Goal: Check status: Check status

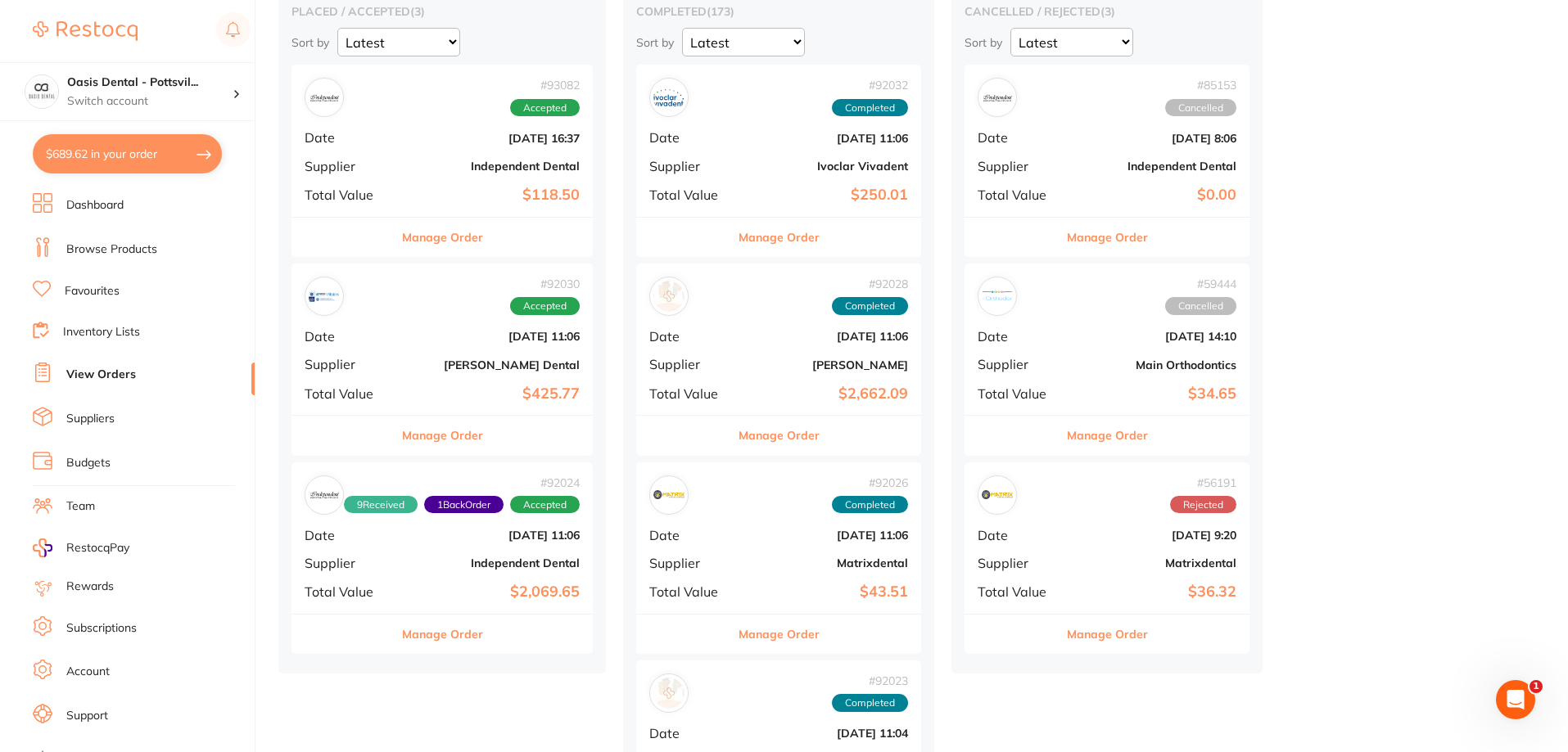
click at [116, 291] on link "Favourites" at bounding box center [91, 291] width 55 height 16
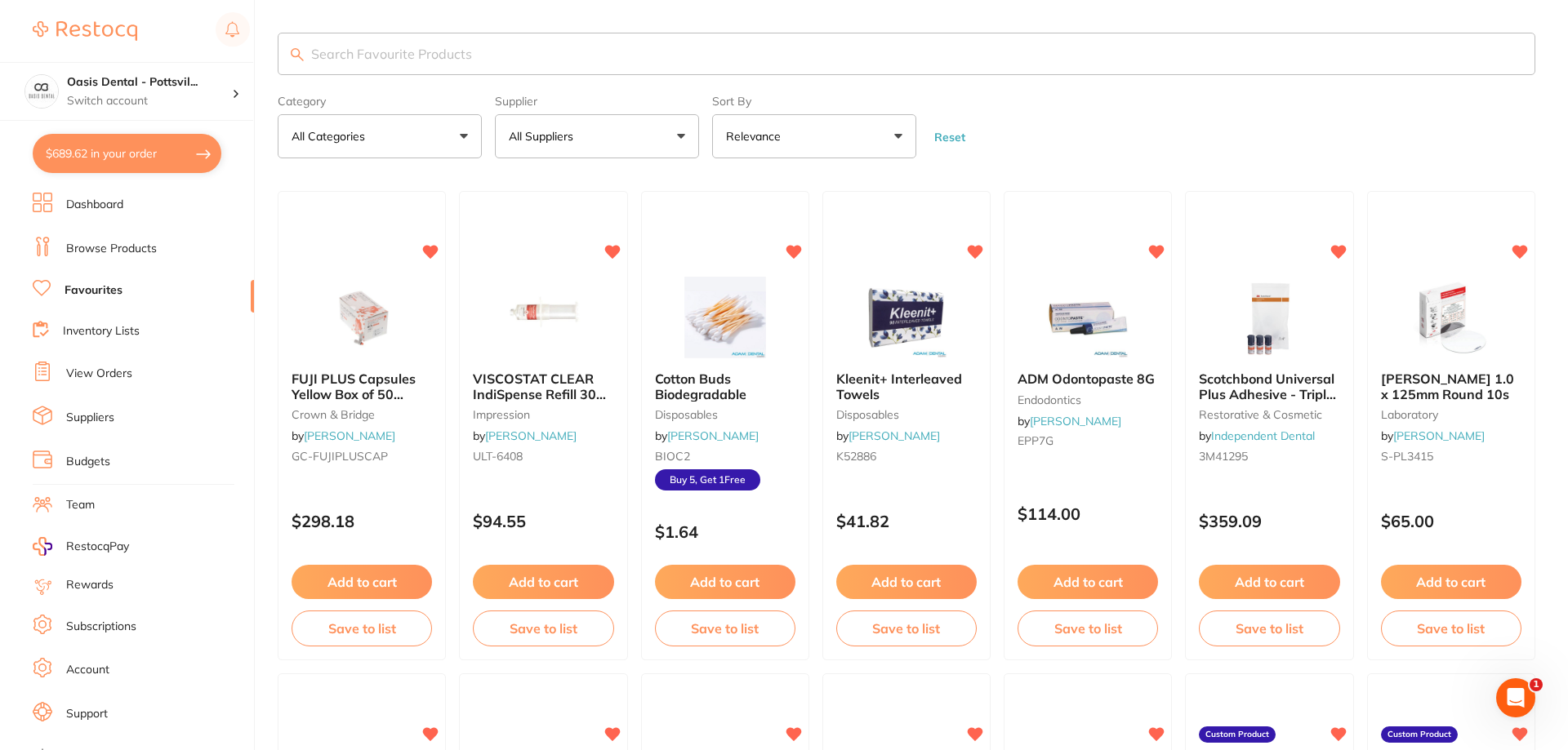
click at [334, 49] on input "search" at bounding box center [906, 53] width 1257 height 42
type input "protemp 4"
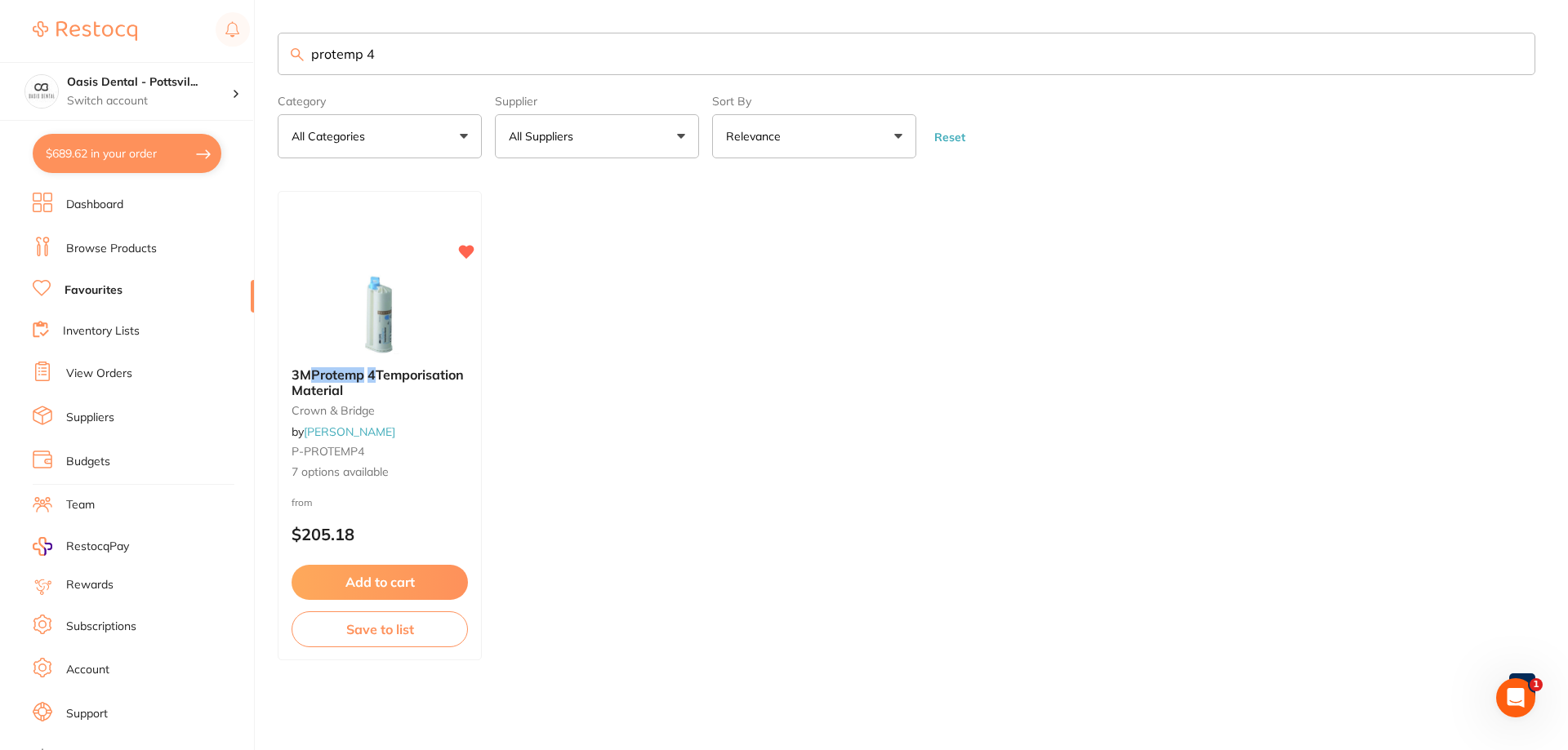
click at [487, 493] on ul "3M Protemp 4 Temporisation Material crown & bridge by [PERSON_NAME] P-PROTEMP4 …" at bounding box center [906, 426] width 1257 height 469
click at [446, 496] on div "from $205.18" at bounding box center [380, 523] width 204 height 59
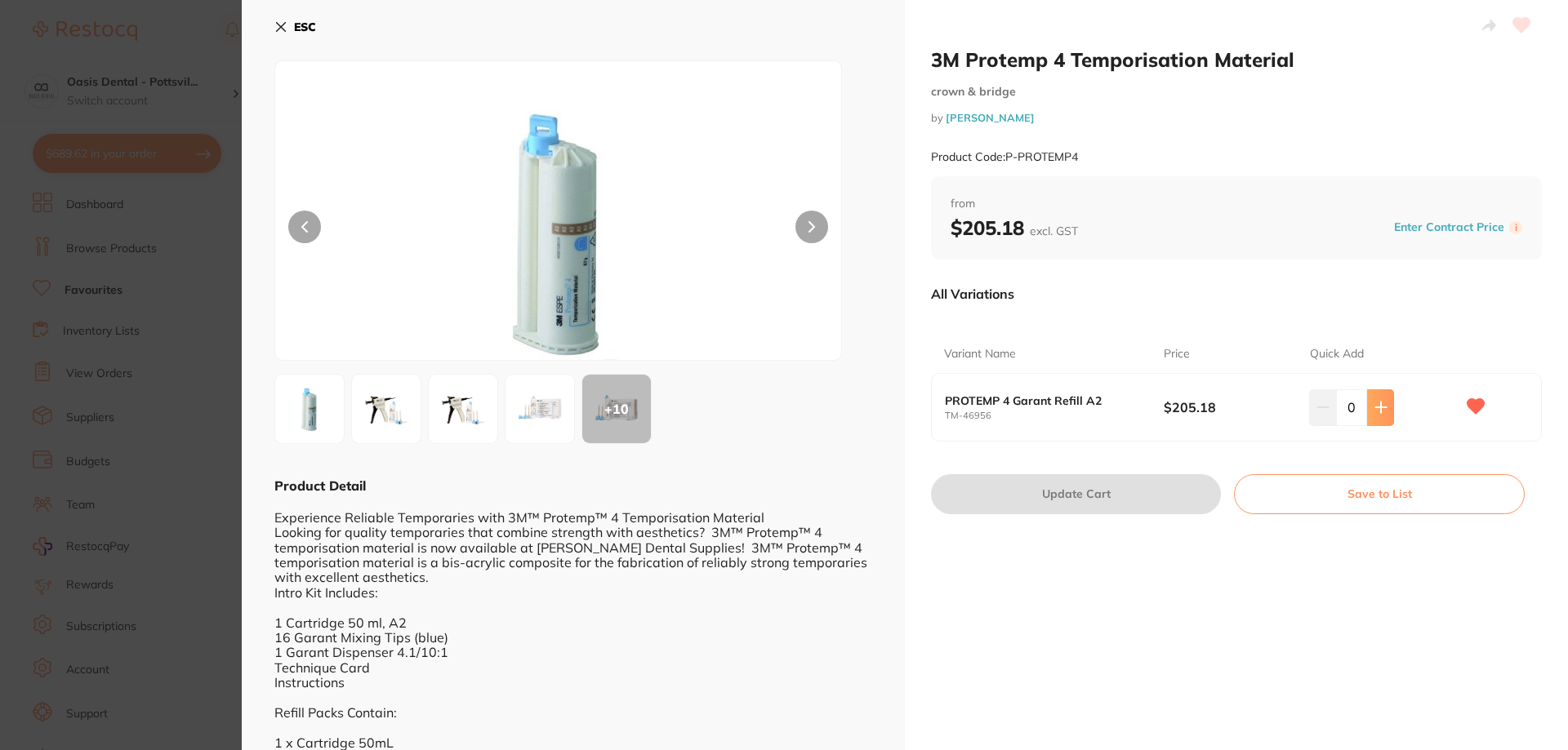
click at [1380, 409] on icon at bounding box center [1380, 407] width 13 height 13
type input "1"
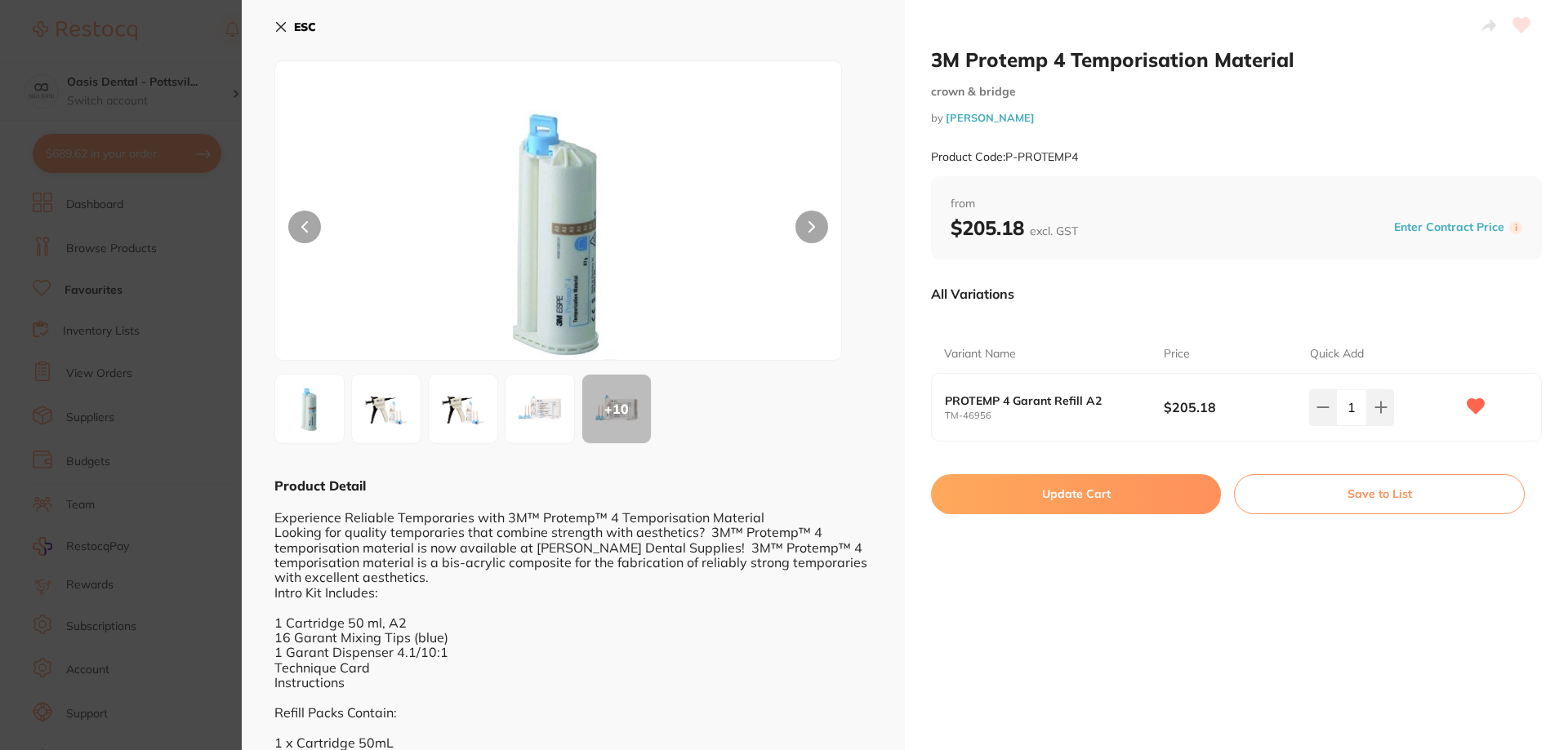
click at [1069, 488] on button "Update Cart" at bounding box center [1075, 493] width 290 height 39
checkbox input "false"
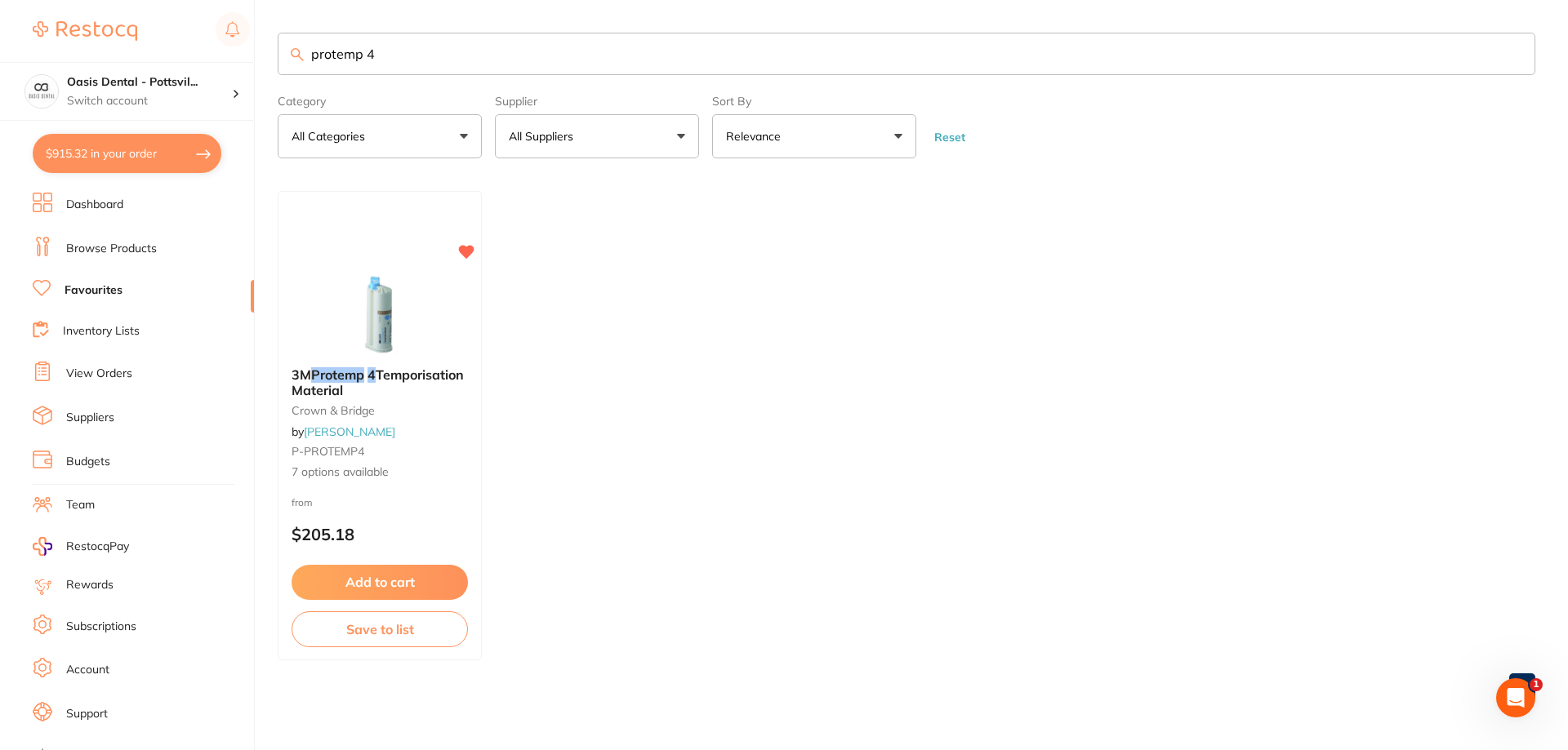
drag, startPoint x: 308, startPoint y: 52, endPoint x: 593, endPoint y: 57, distance: 285.0
click at [592, 59] on input "protemp 4" at bounding box center [906, 53] width 1257 height 42
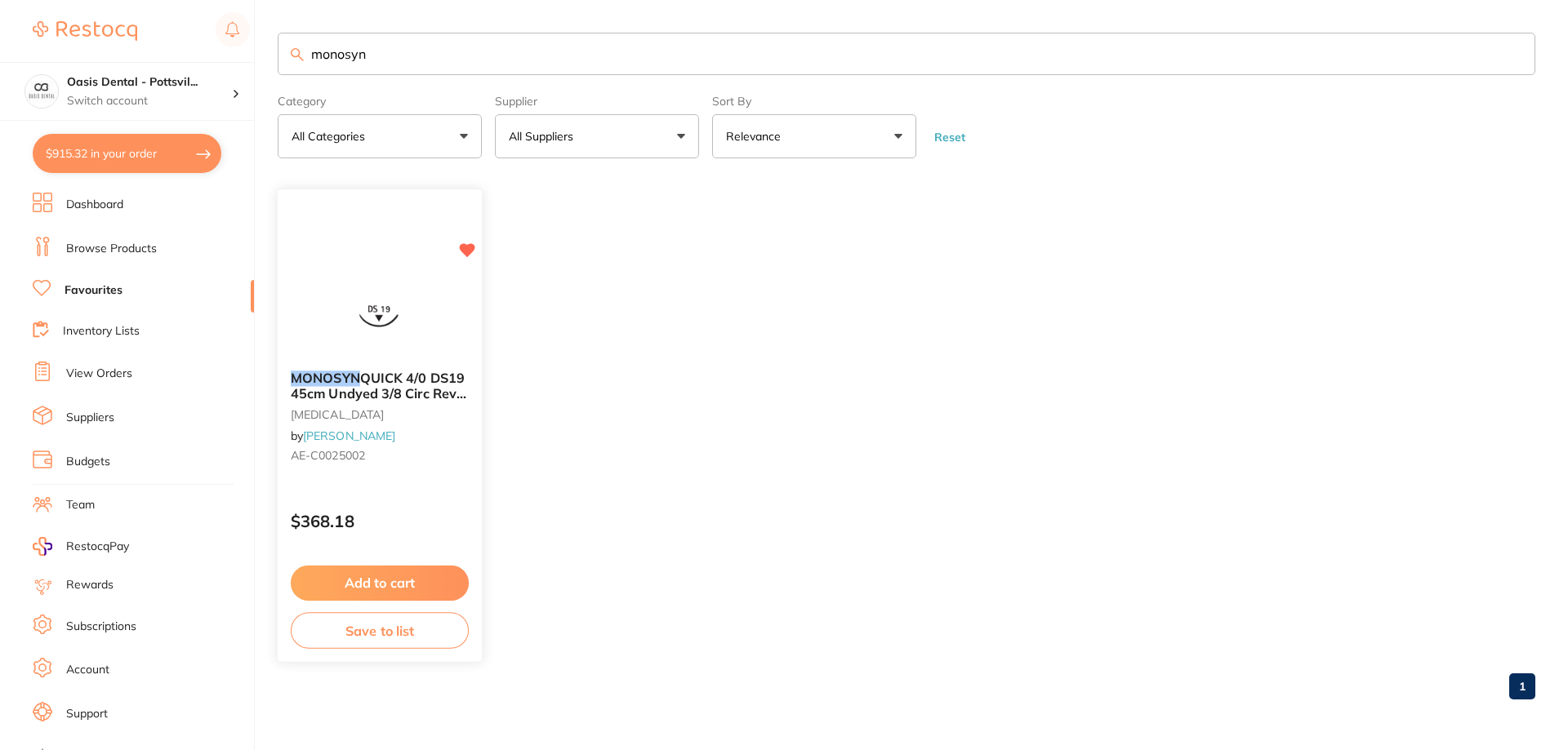
type input "monosyn"
click at [372, 246] on div "MONOSYN QUICK 4/0 DS19 45cm Undyed 3/8 Circ Rev Cut Box 36 [MEDICAL_DATA] by [P…" at bounding box center [380, 426] width 207 height 474
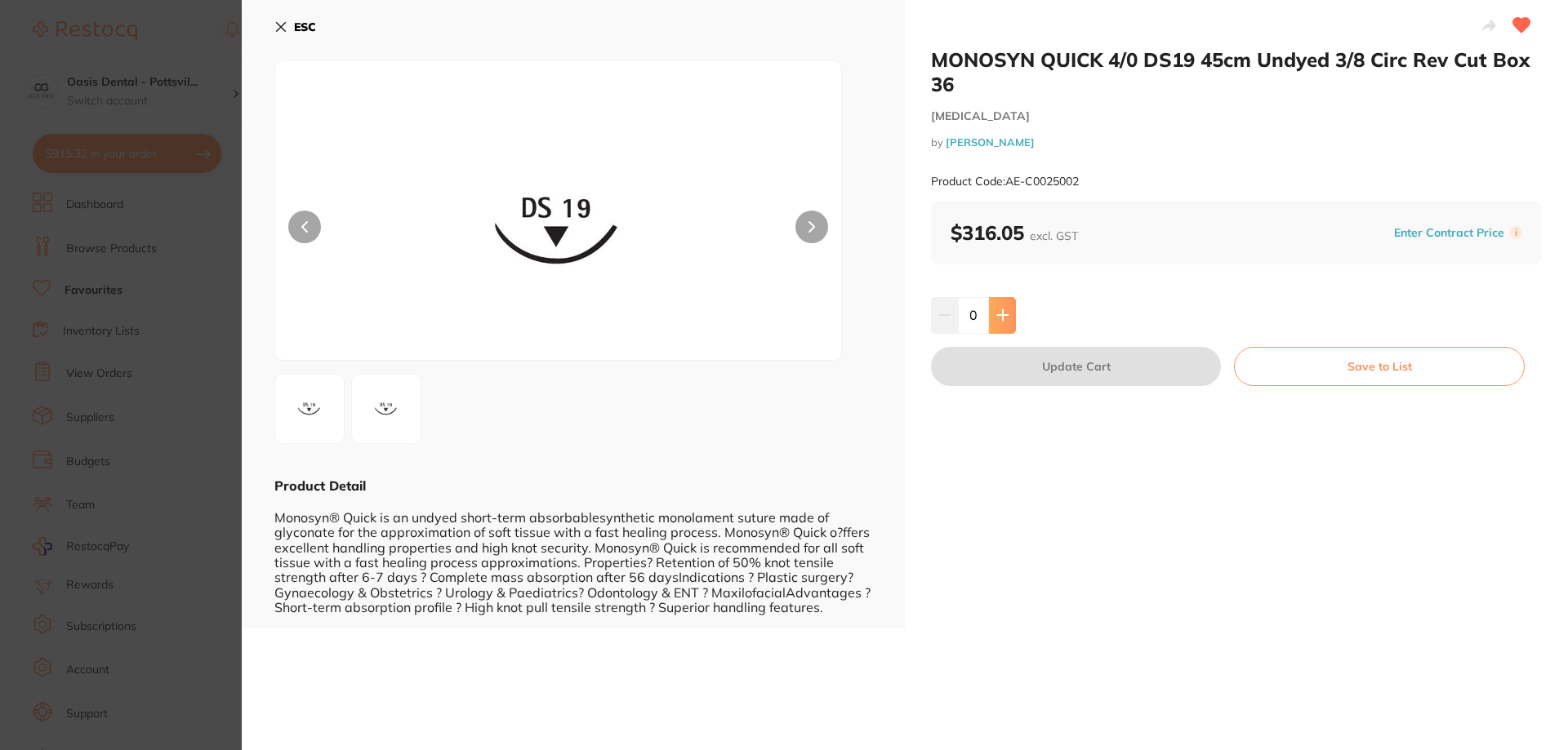
click at [996, 308] on button at bounding box center [1002, 315] width 27 height 36
type input "1"
click at [1081, 371] on button "Update Cart" at bounding box center [1075, 366] width 290 height 39
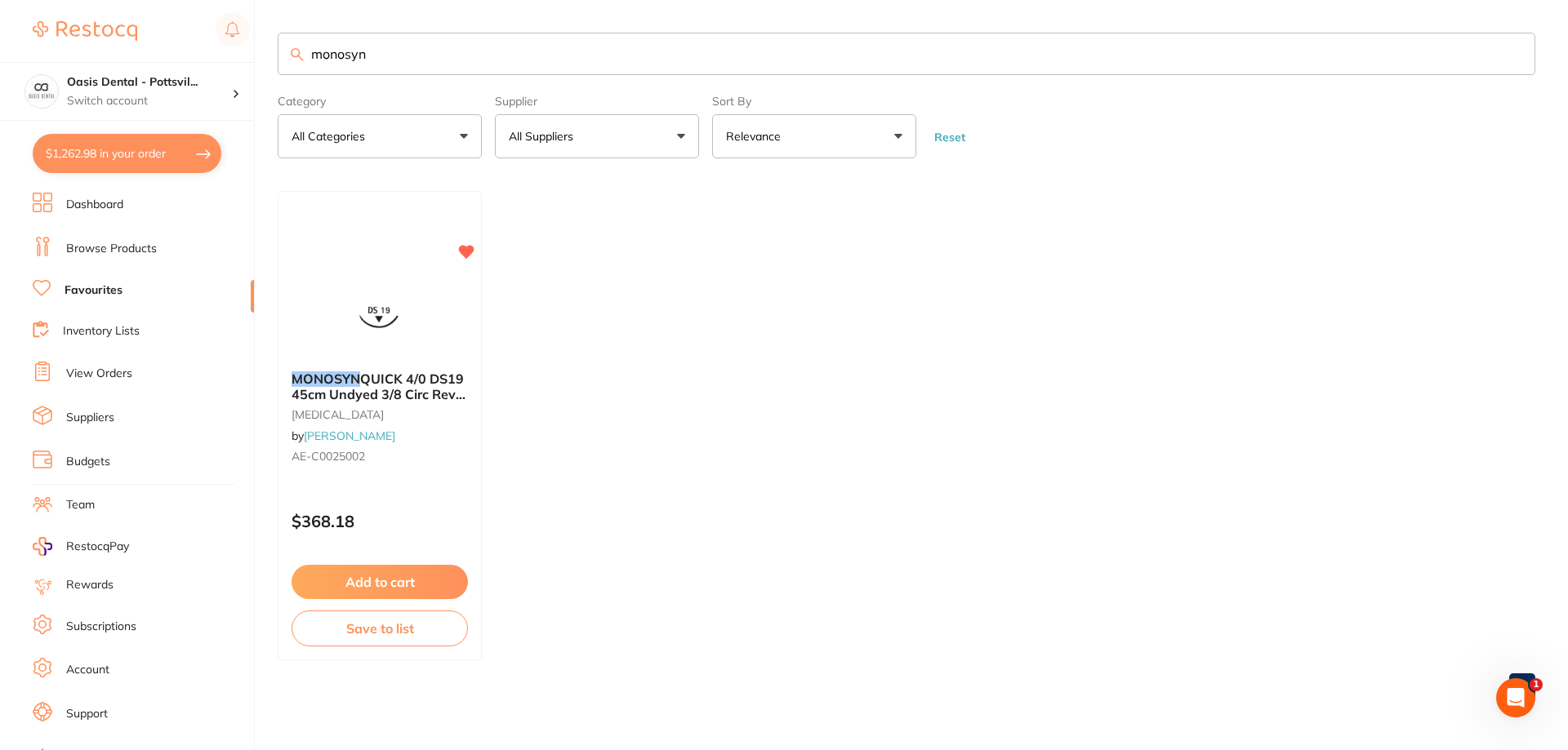
click at [108, 372] on link "View Orders" at bounding box center [98, 374] width 66 height 16
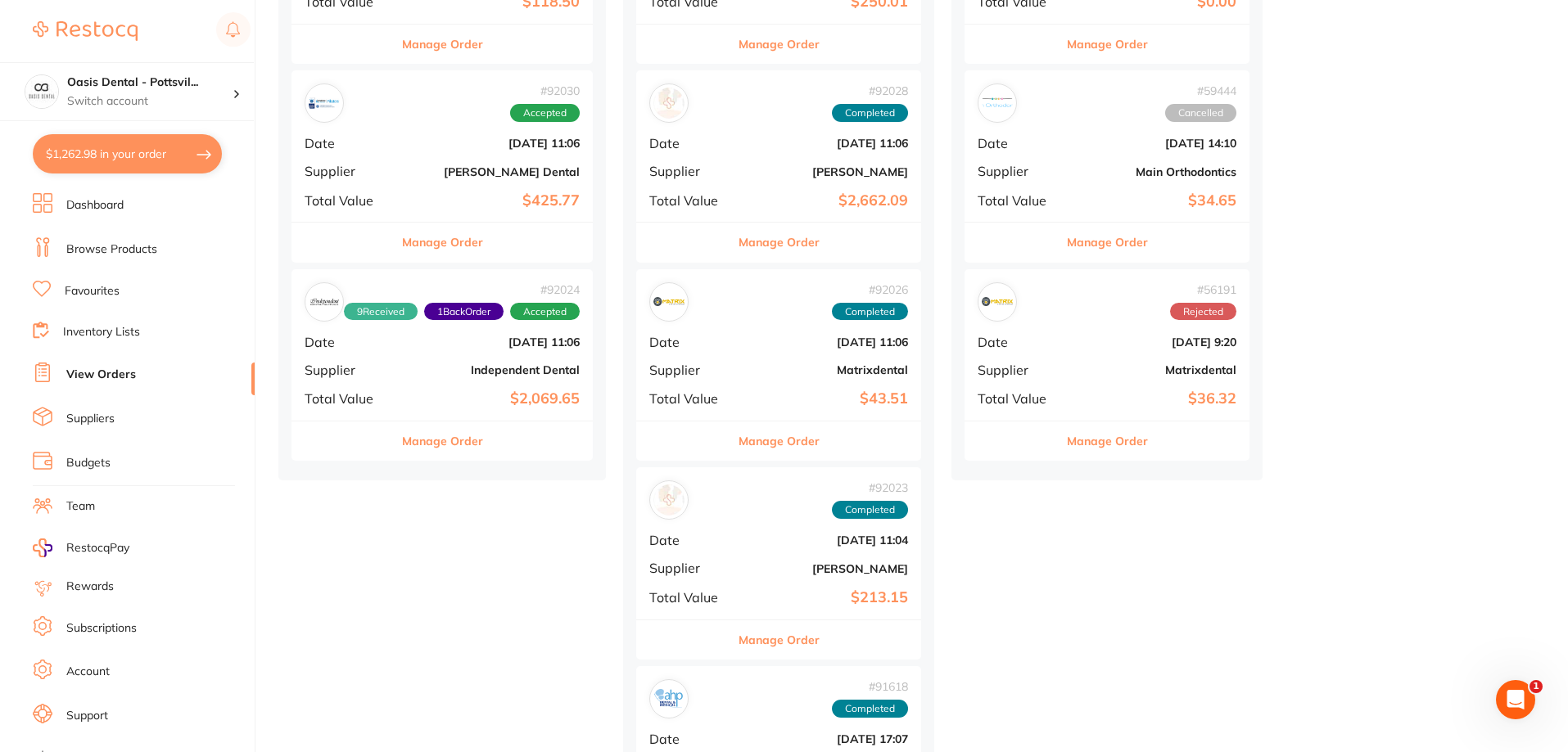
scroll to position [409, 0]
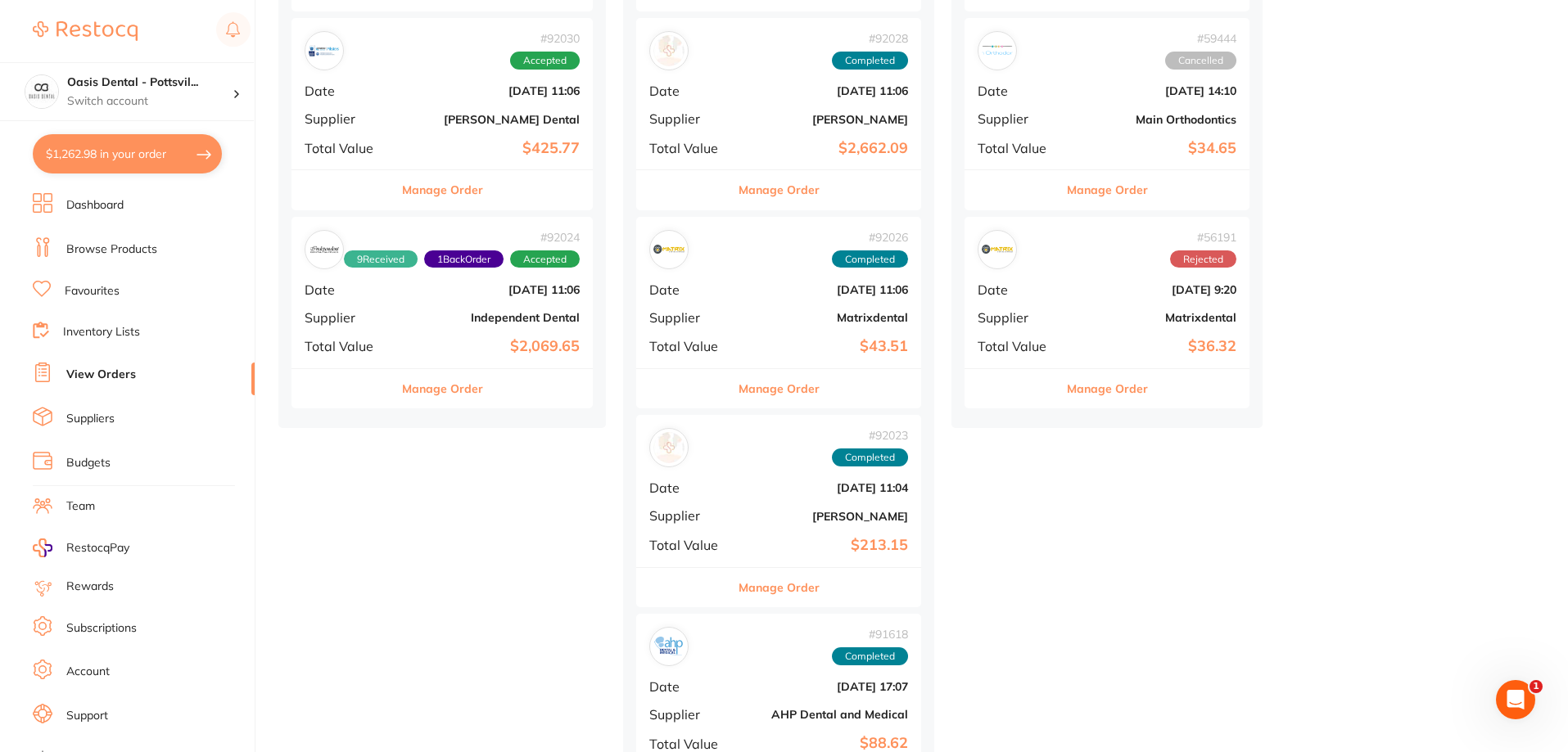
click at [440, 312] on b "Independent Dental" at bounding box center [492, 318] width 175 height 13
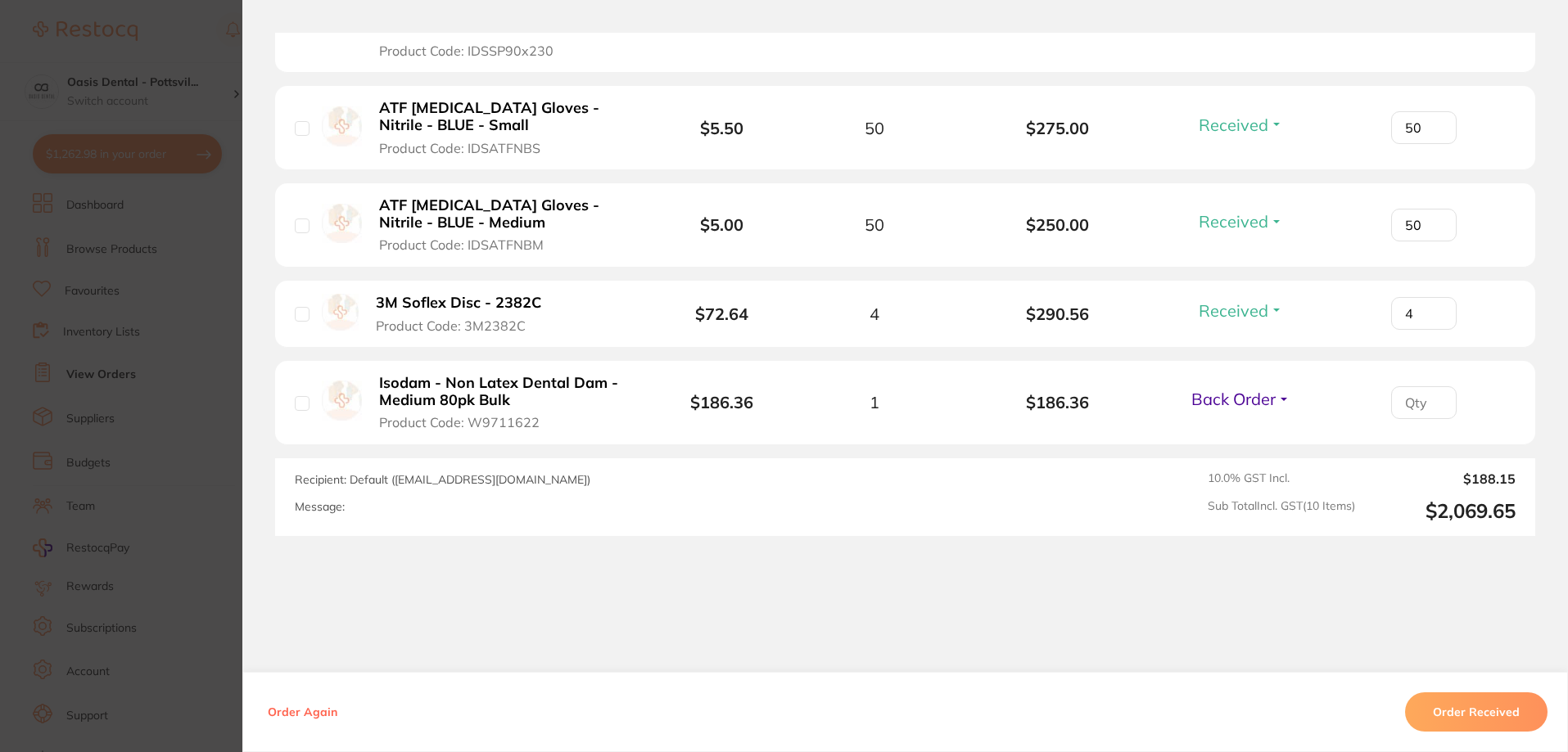
scroll to position [1228, 0]
click at [1406, 400] on input "number" at bounding box center [1424, 402] width 65 height 33
type input "1"
click at [1202, 395] on span "Back Order" at bounding box center [1233, 398] width 84 height 21
click at [1228, 432] on span "Received" at bounding box center [1241, 433] width 42 height 13
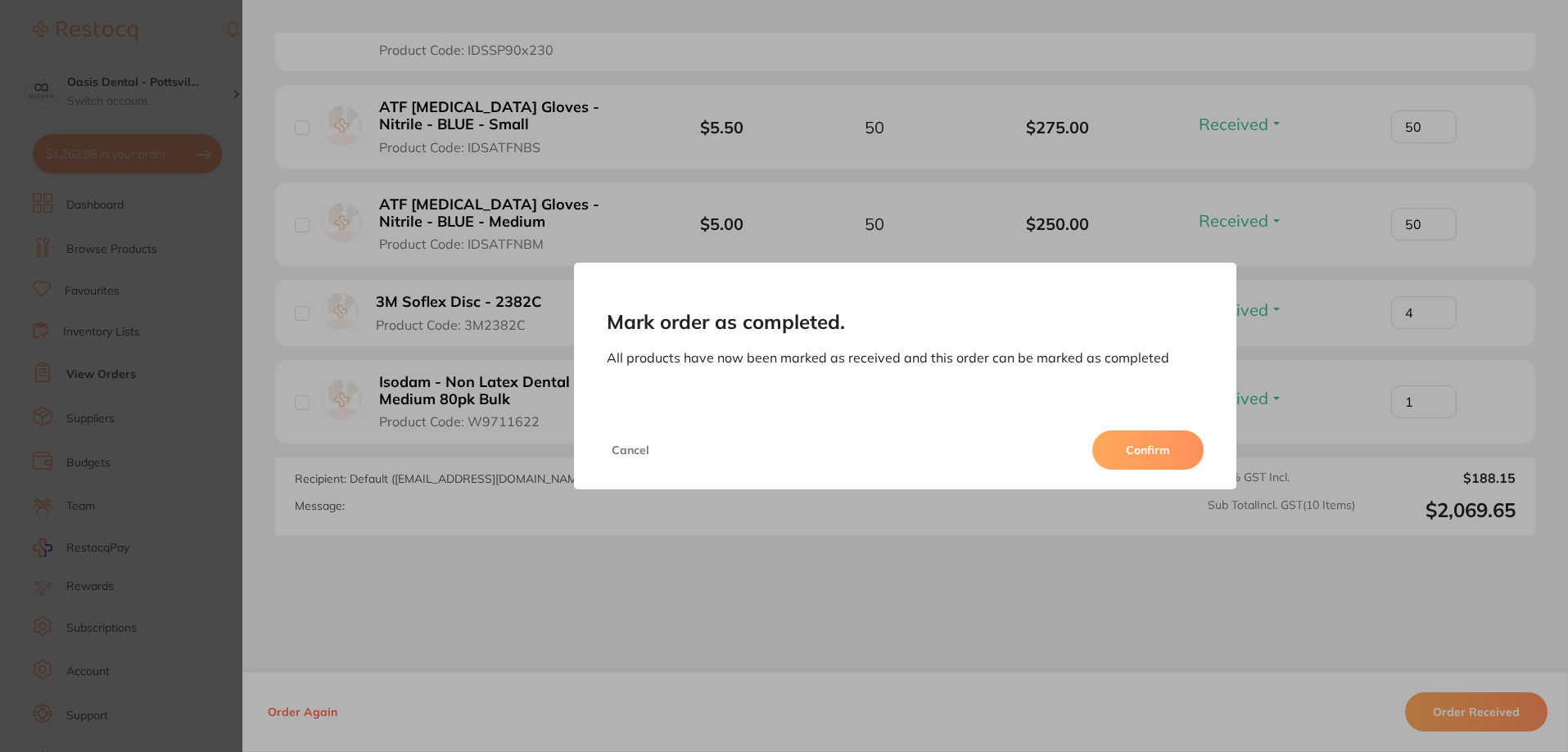
click at [1124, 455] on button "Confirm" at bounding box center [1148, 450] width 111 height 39
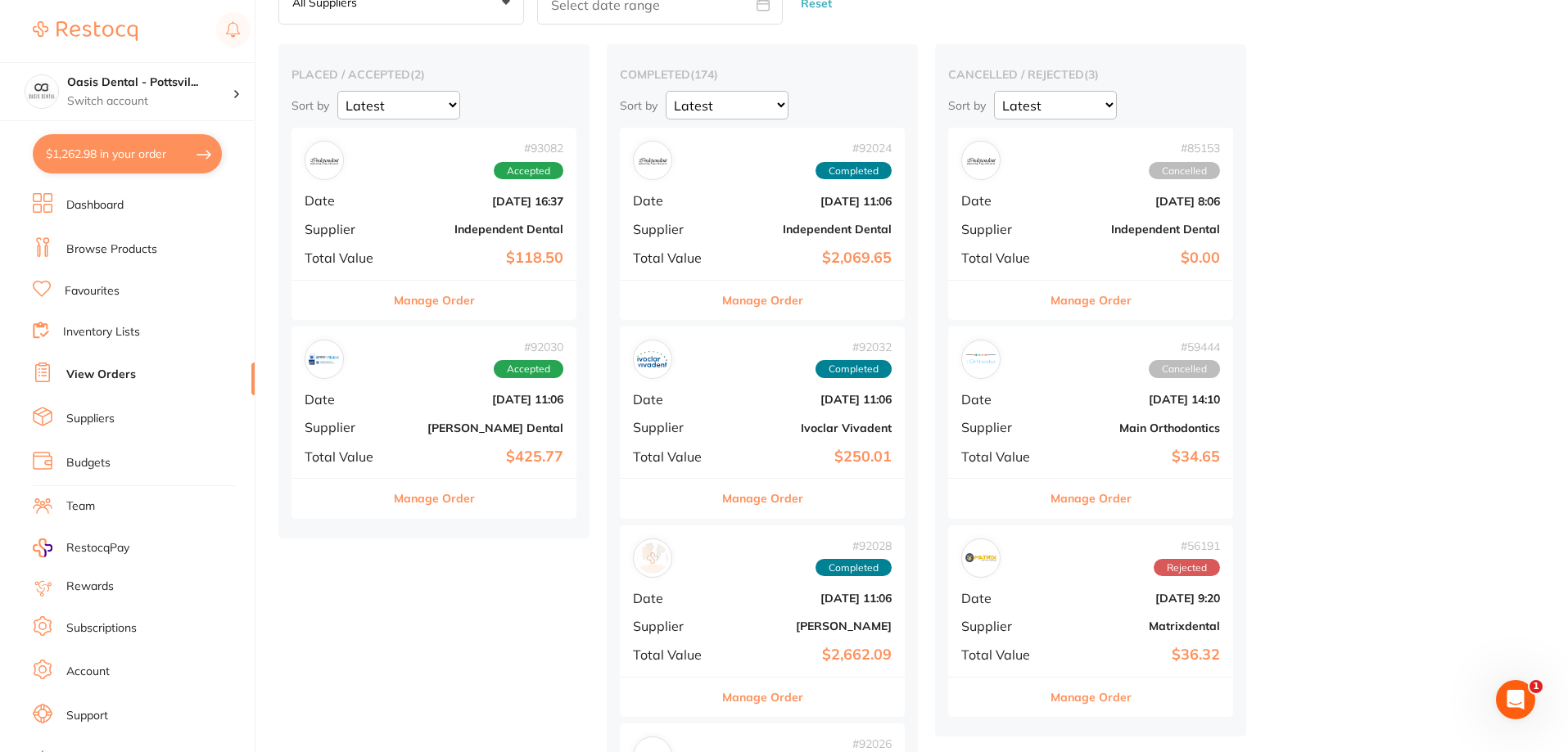
scroll to position [81, 0]
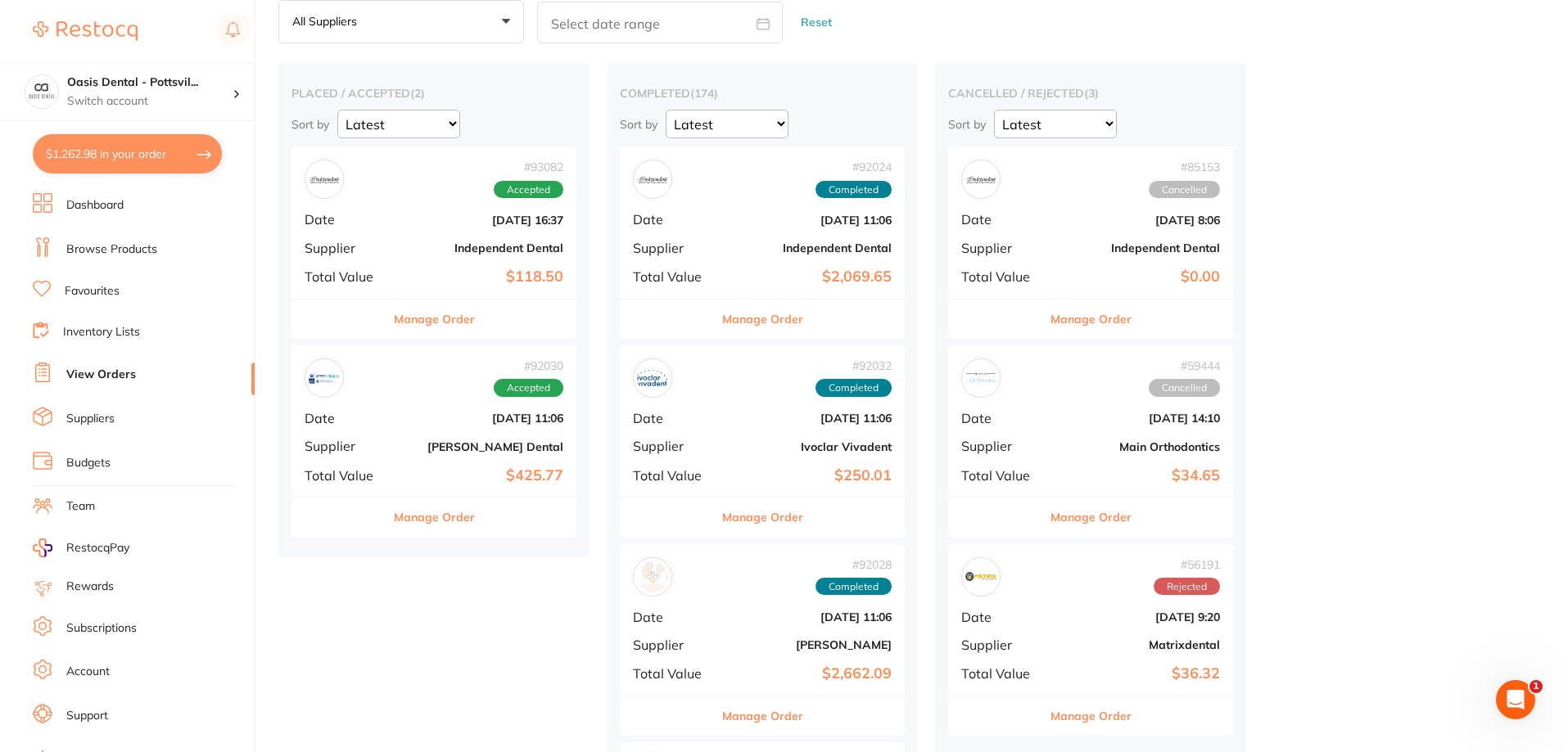
click at [436, 454] on div "# 92030 Accepted Date [DATE] 11:06 Supplier [PERSON_NAME] Dental Total Value $4…" at bounding box center [434, 421] width 285 height 151
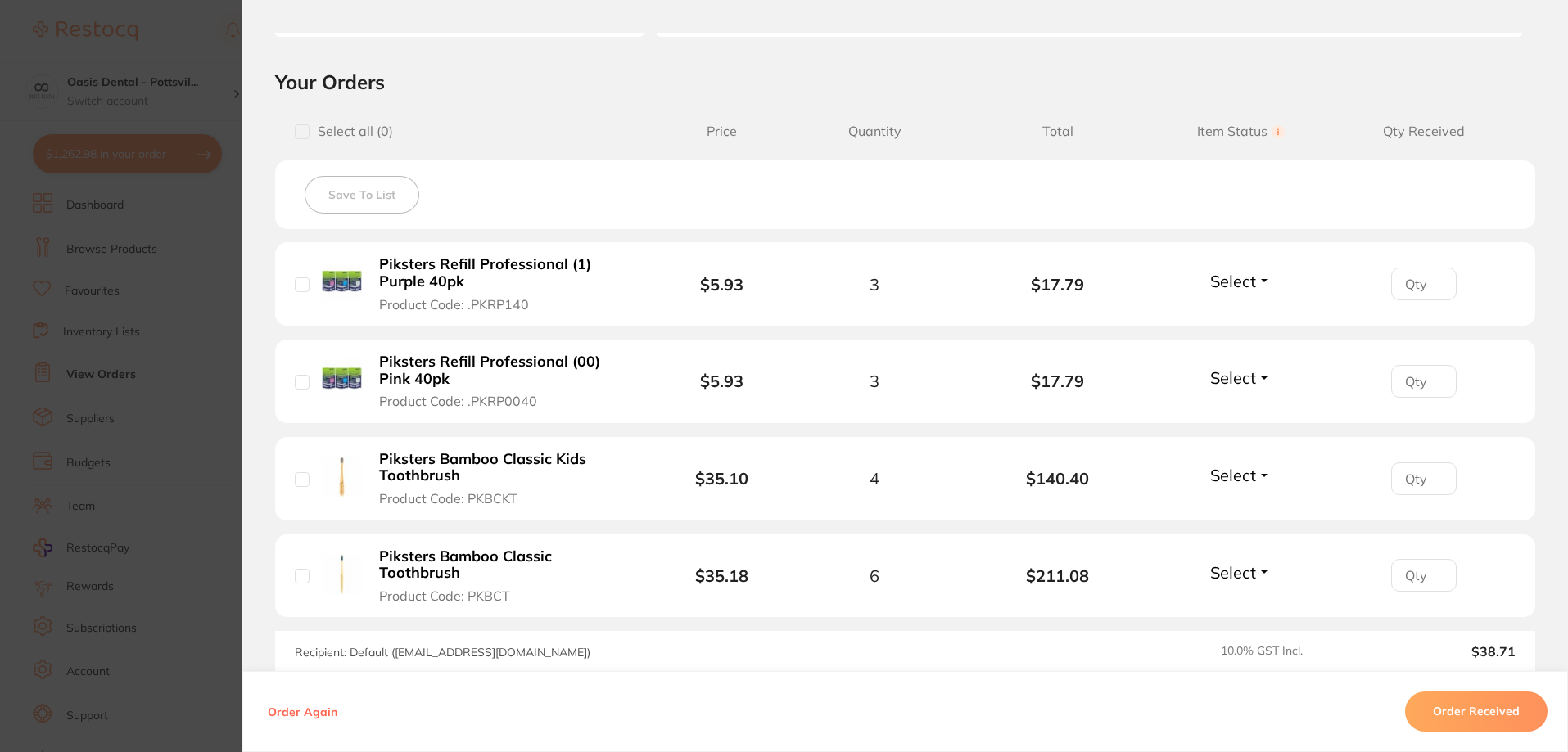
scroll to position [409, 0]
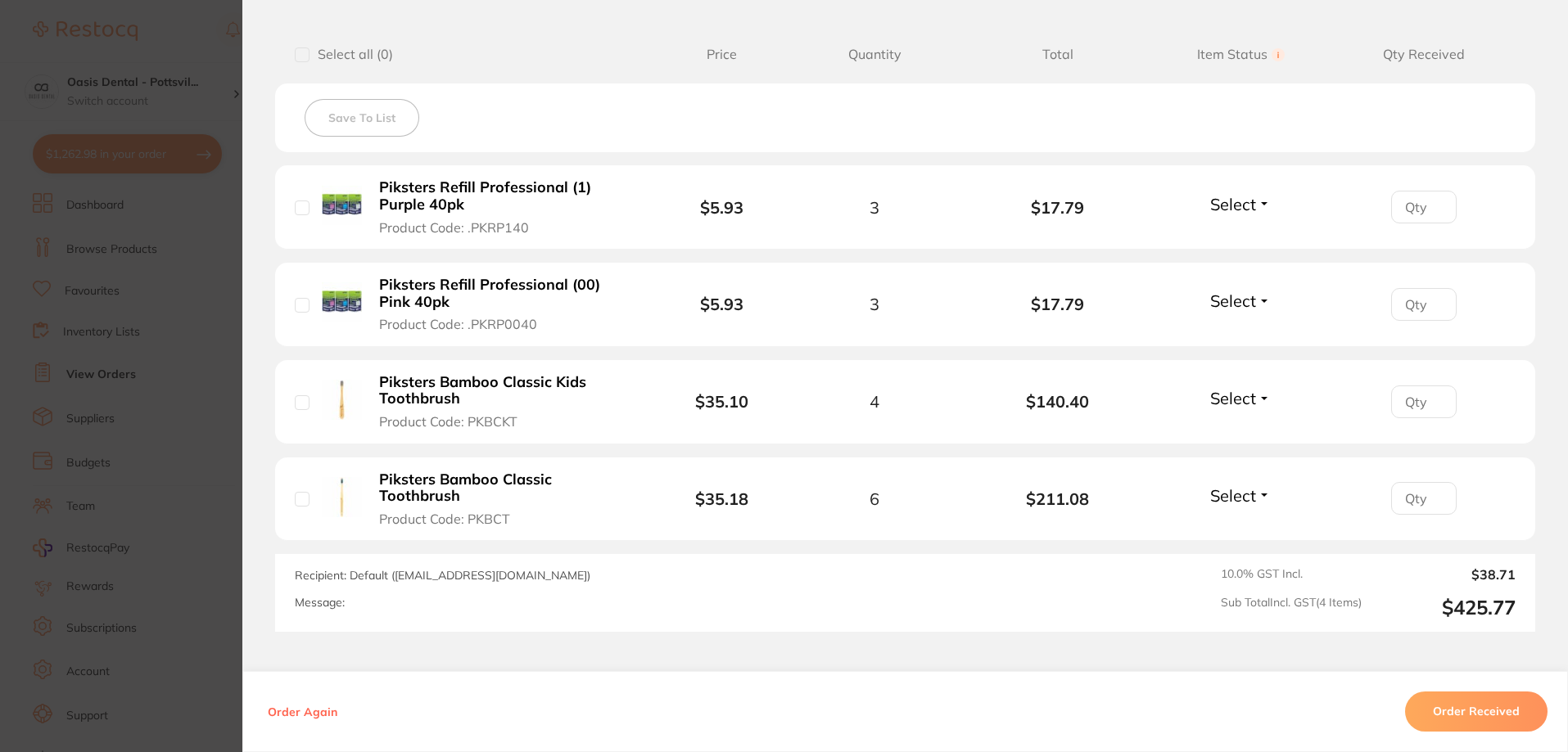
click at [1401, 200] on input "number" at bounding box center [1424, 207] width 65 height 33
type input "3"
click at [1247, 207] on span "Select" at bounding box center [1233, 204] width 46 height 21
click at [1245, 241] on span "Received" at bounding box center [1241, 240] width 42 height 13
click at [1413, 304] on input "number" at bounding box center [1424, 304] width 65 height 33
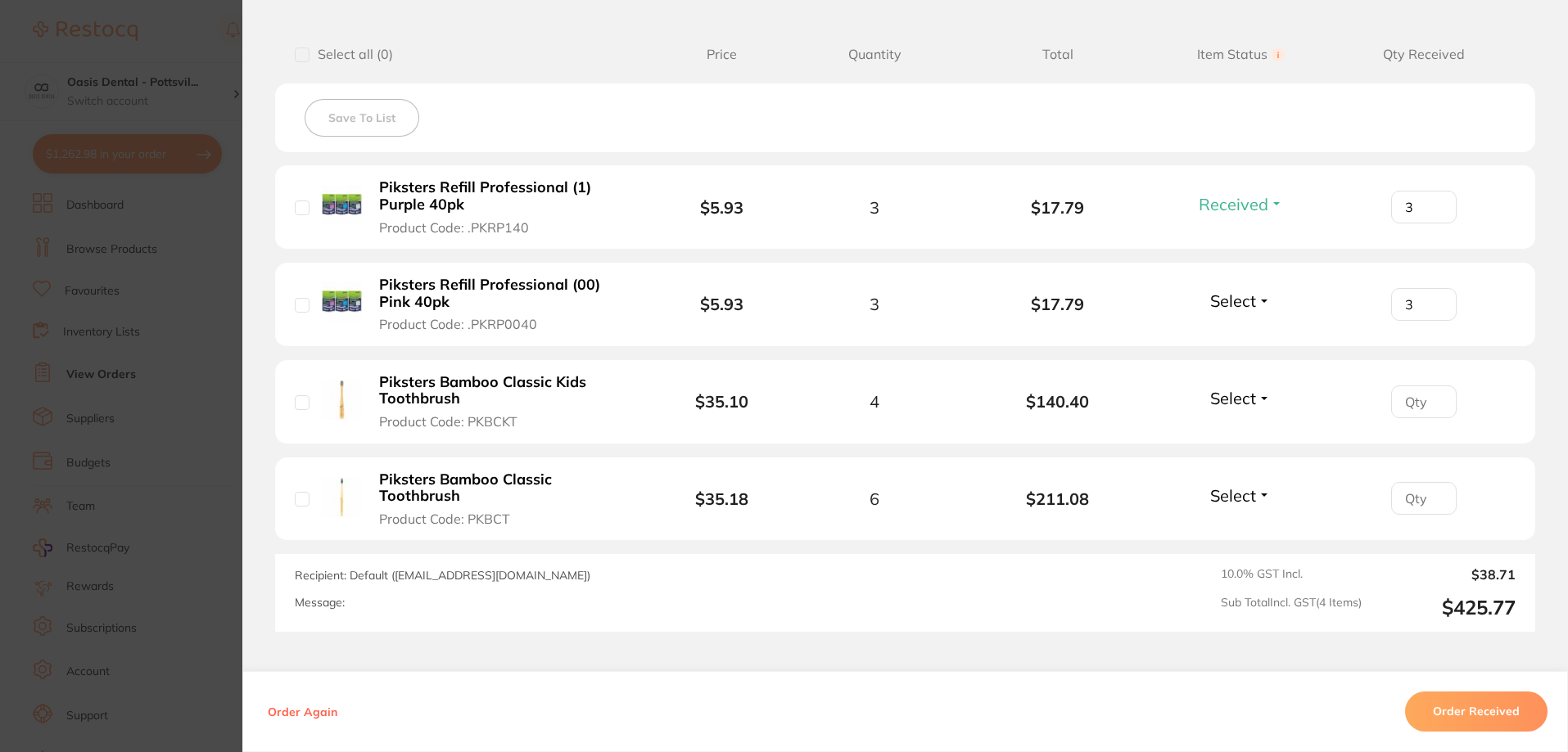
type input "3"
click at [1237, 299] on span "Select" at bounding box center [1233, 300] width 46 height 21
click at [1244, 333] on span "Received" at bounding box center [1241, 336] width 42 height 13
click at [1406, 397] on input "number" at bounding box center [1424, 402] width 65 height 33
type input "4"
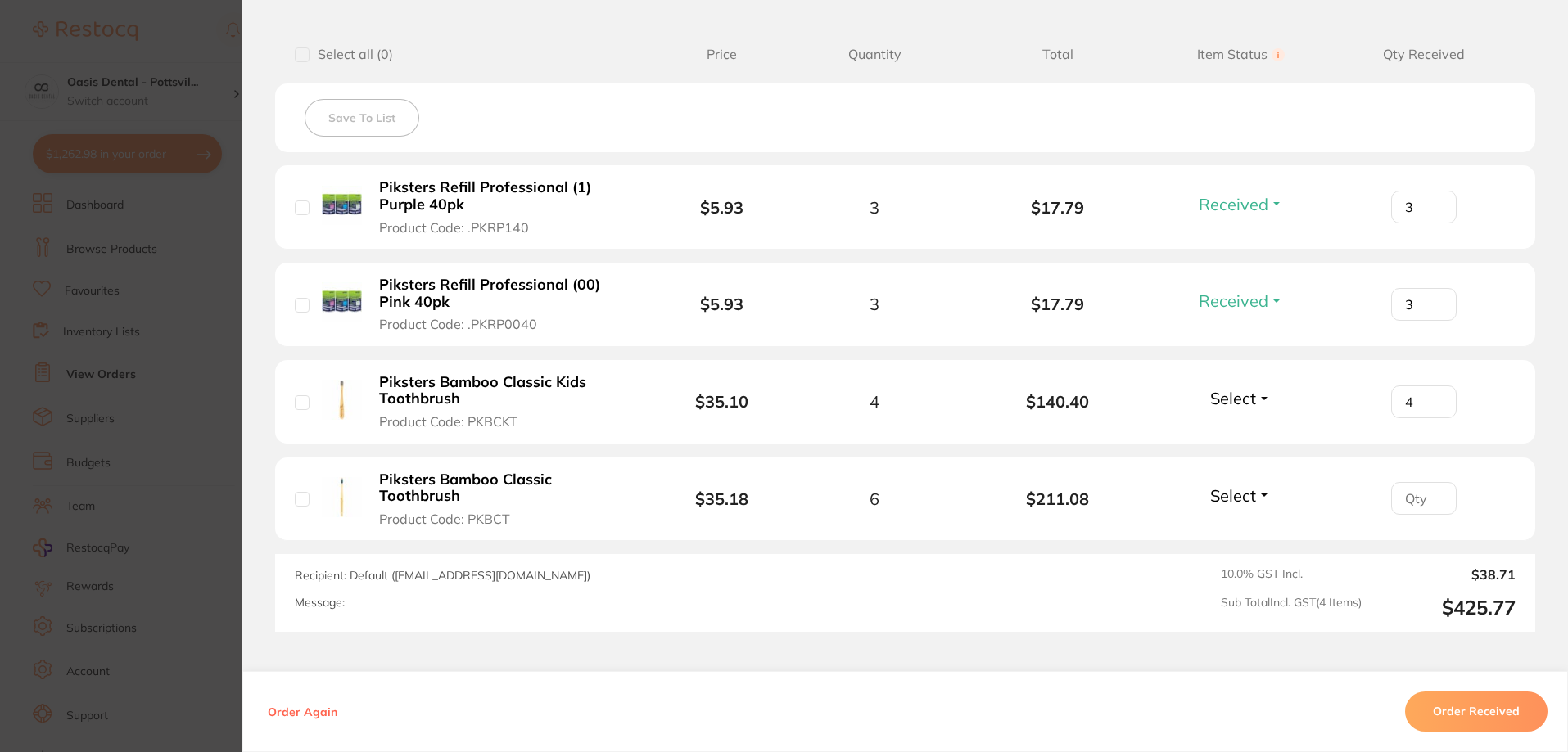
click at [1243, 398] on span "Select" at bounding box center [1233, 398] width 46 height 21
click at [1238, 441] on button "Received" at bounding box center [1241, 434] width 42 height 25
click at [1413, 504] on input "number" at bounding box center [1424, 499] width 65 height 33
type input "6"
click at [1229, 492] on span "Select" at bounding box center [1233, 495] width 46 height 21
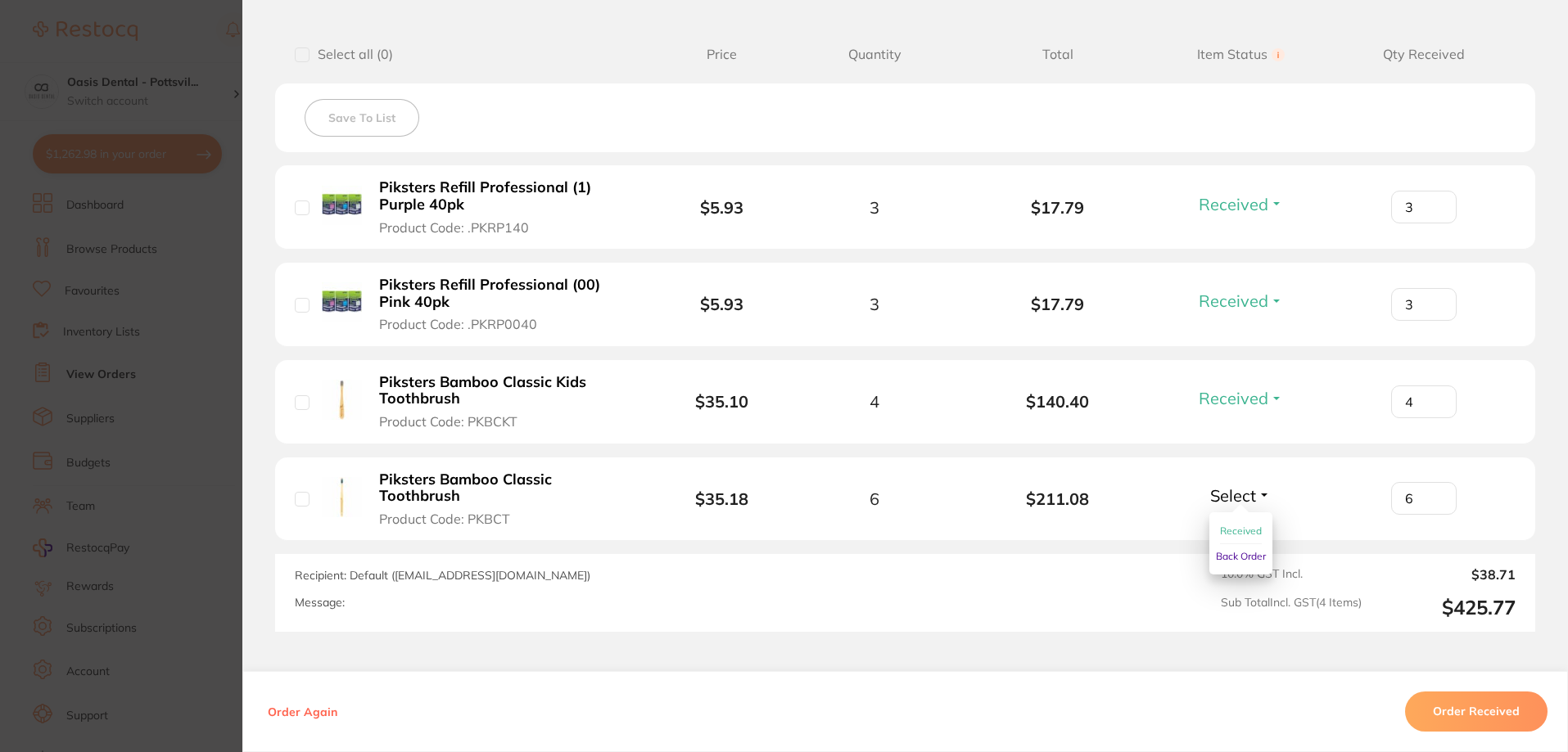
click at [1236, 534] on span "Received" at bounding box center [1241, 531] width 42 height 13
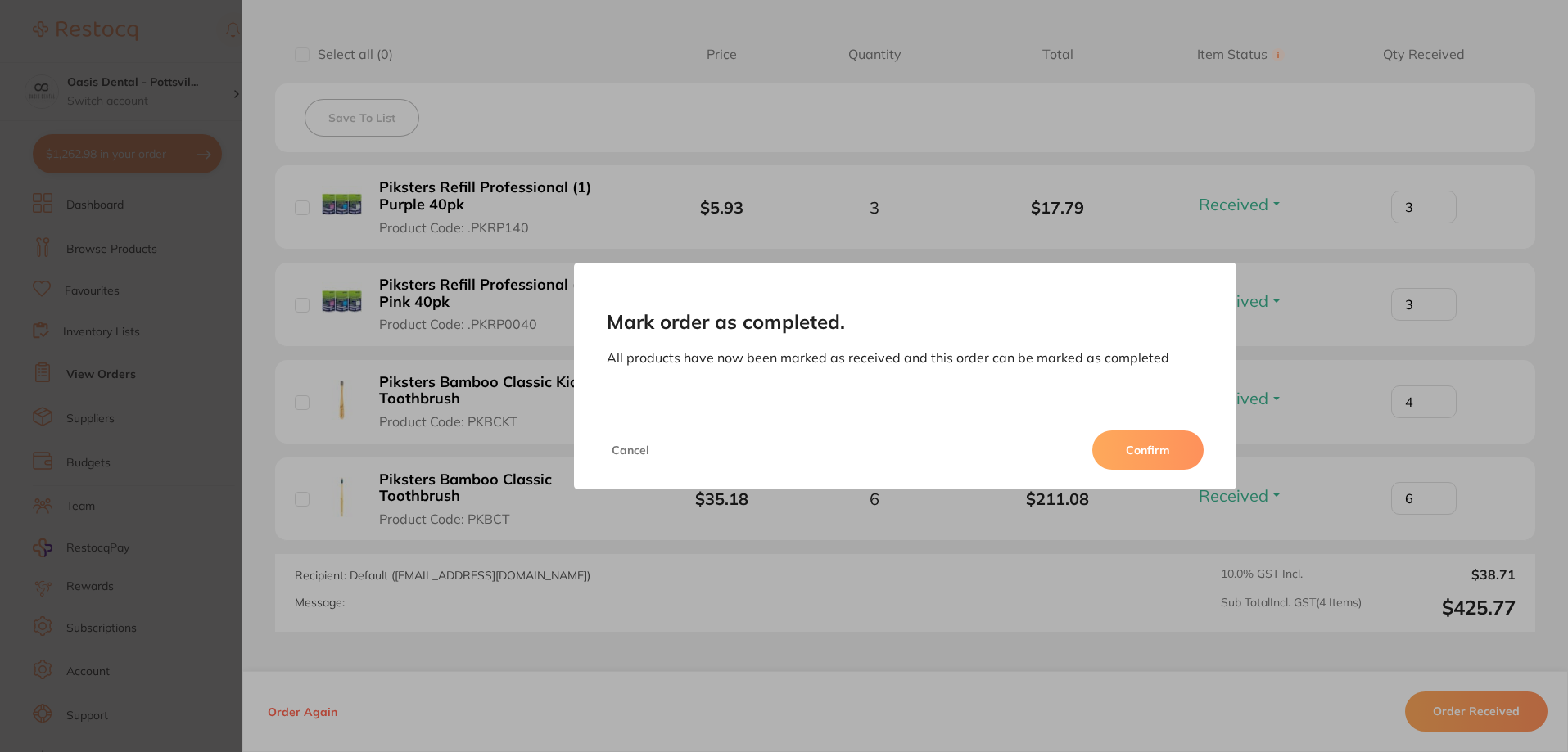
click at [1149, 443] on button "Confirm" at bounding box center [1148, 450] width 111 height 39
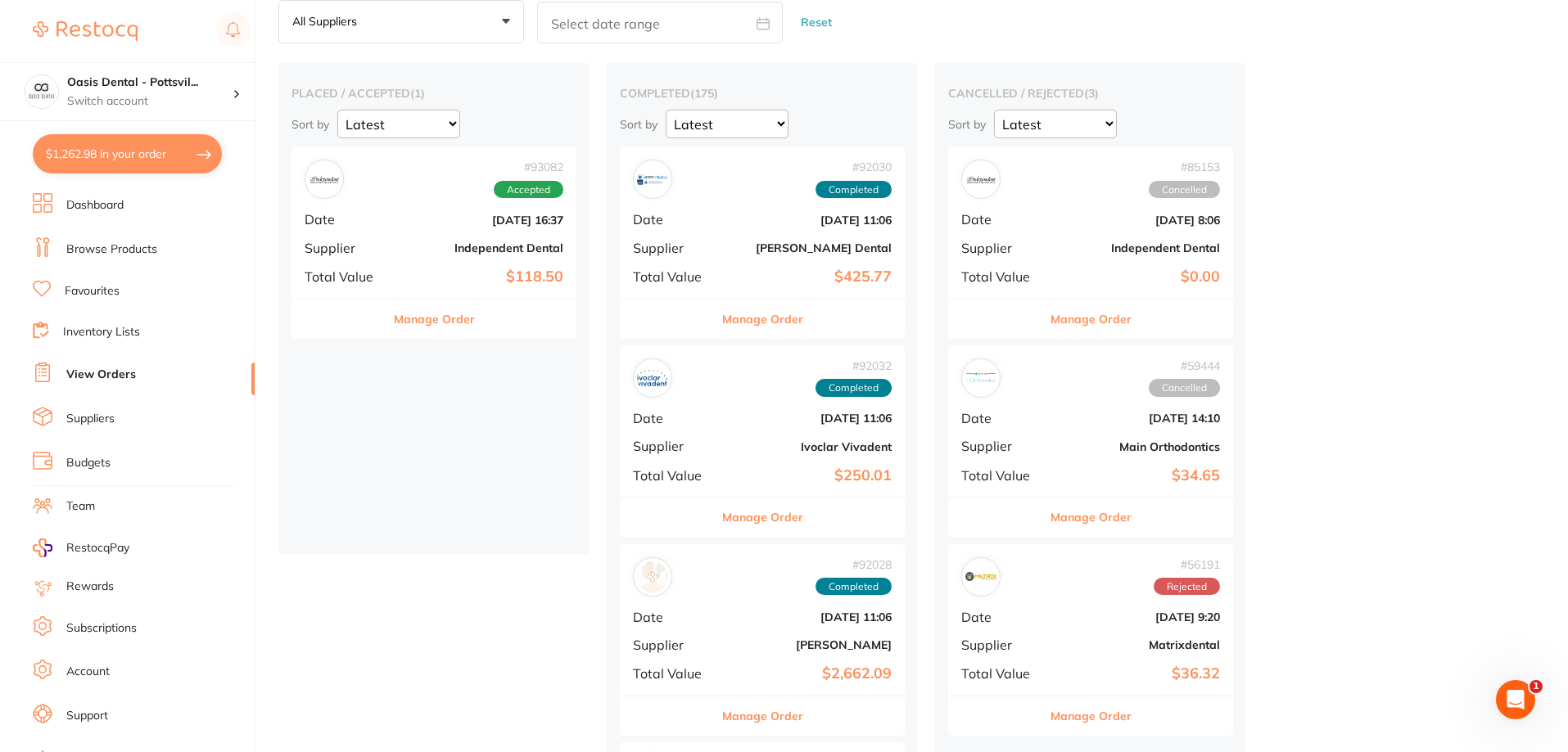
click at [390, 226] on div "# 93082 Accepted Date [DATE] 16:37 Supplier Independent Dental Total Value $118…" at bounding box center [434, 222] width 285 height 151
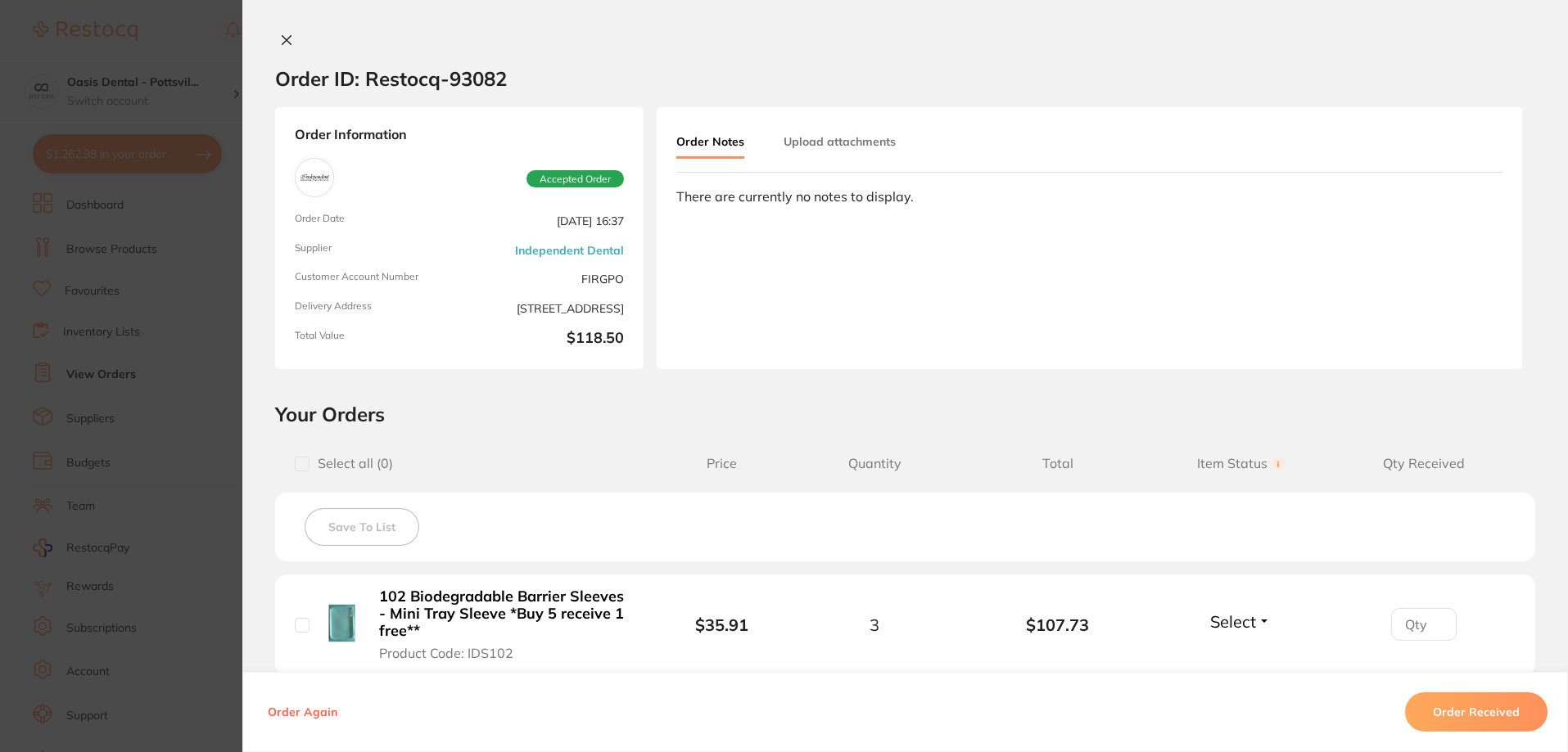
click at [285, 40] on icon at bounding box center [286, 40] width 13 height 13
